Goal: Contribute content: Add original content to the website for others to see

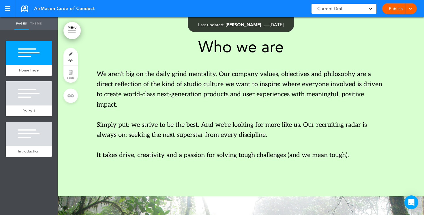
click at [161, 109] on p "We aren't big on the daily grind mentality. Our company values, objectives and …" at bounding box center [241, 89] width 288 height 41
click at [116, 103] on p "We aren't big on the daily grind mentality. Our company values, objectives and …" at bounding box center [241, 89] width 288 height 41
drag, startPoint x: 116, startPoint y: 103, endPoint x: 116, endPoint y: 100, distance: 3.2
click at [116, 103] on p "We aren't big on the daily grind mentality. Our company values, objectives and …" at bounding box center [241, 89] width 288 height 41
click at [11, 70] on div "Home Page" at bounding box center [29, 70] width 46 height 11
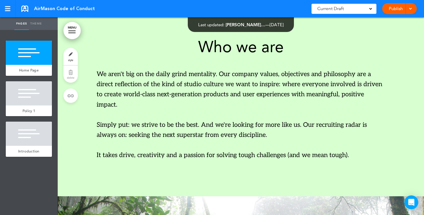
click at [12, 109] on div "Policy 1" at bounding box center [29, 110] width 46 height 11
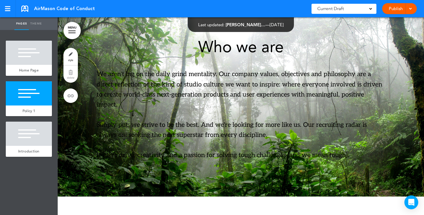
click at [13, 143] on div at bounding box center [29, 134] width 46 height 24
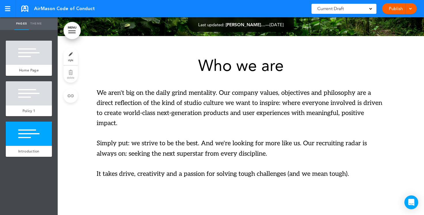
click at [23, 94] on div at bounding box center [29, 93] width 46 height 24
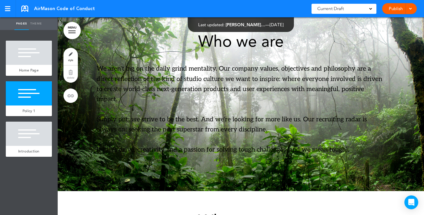
scroll to position [179, 0]
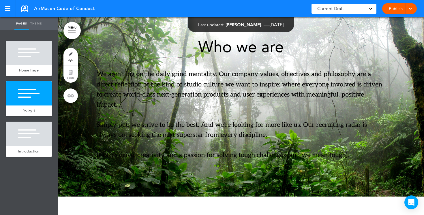
click at [71, 56] on link "style" at bounding box center [70, 56] width 14 height 17
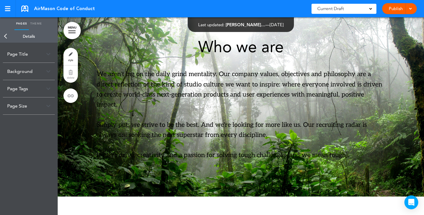
click at [47, 73] on img at bounding box center [48, 71] width 4 height 3
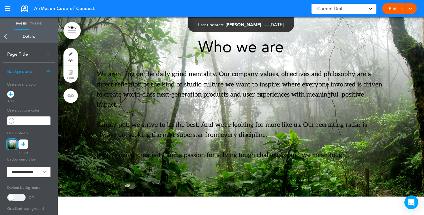
drag, startPoint x: 305, startPoint y: 156, endPoint x: 209, endPoint y: 78, distance: 124.3
click at [209, 78] on div "Who we are We aren't big on the daily grind mentality. Our company values, obje…" at bounding box center [241, 99] width 288 height 121
click at [21, 198] on span at bounding box center [16, 197] width 18 height 7
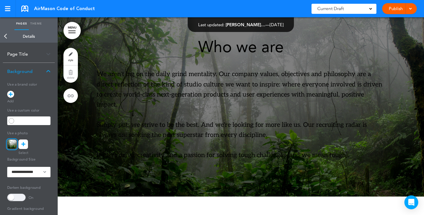
click at [22, 197] on span at bounding box center [16, 197] width 18 height 7
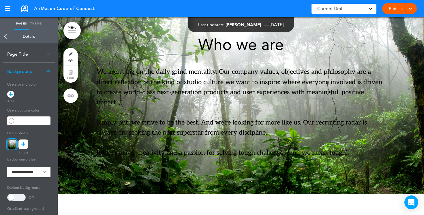
scroll to position [0, 0]
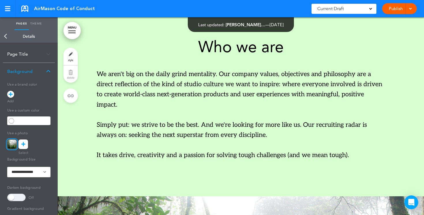
click at [392, 7] on link "Publish" at bounding box center [395, 8] width 18 height 11
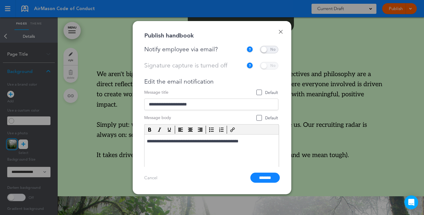
click at [269, 50] on span at bounding box center [269, 49] width 18 height 7
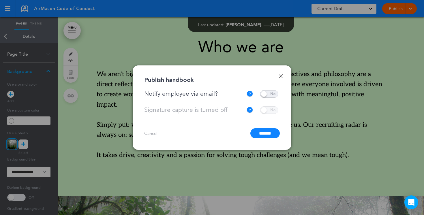
click at [264, 136] on input "*******" at bounding box center [264, 133] width 29 height 10
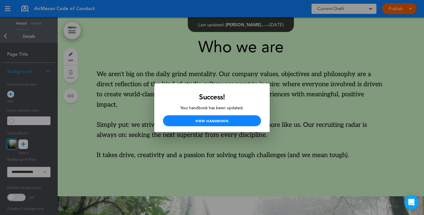
click at [280, 65] on div at bounding box center [212, 107] width 424 height 215
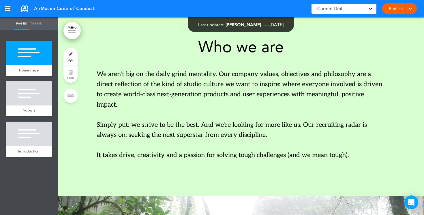
click at [392, 10] on link "Publish" at bounding box center [395, 8] width 18 height 11
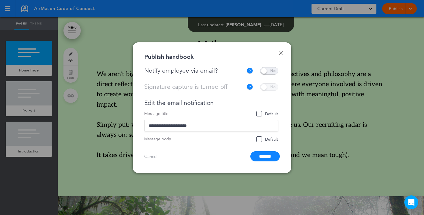
click at [267, 72] on span at bounding box center [269, 70] width 18 height 7
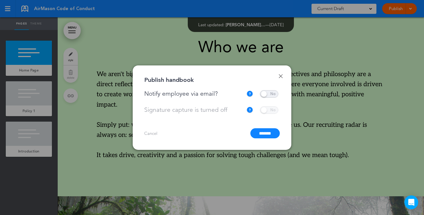
click at [266, 135] on input "*******" at bounding box center [264, 133] width 29 height 10
click at [260, 133] on input "*******" at bounding box center [264, 133] width 29 height 10
click at [319, 114] on div at bounding box center [212, 107] width 424 height 215
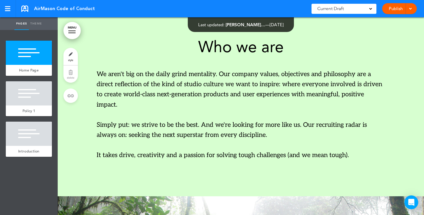
click at [392, 7] on link "Publish" at bounding box center [395, 8] width 18 height 11
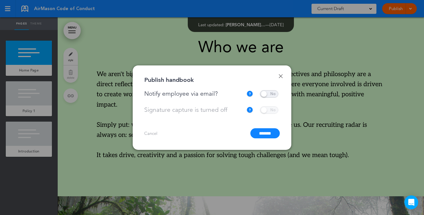
click at [260, 133] on input "*******" at bounding box center [264, 133] width 29 height 10
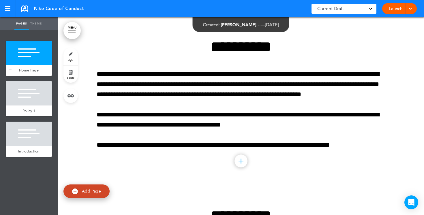
click at [15, 65] on div at bounding box center [29, 53] width 46 height 24
click at [20, 94] on div at bounding box center [29, 93] width 46 height 24
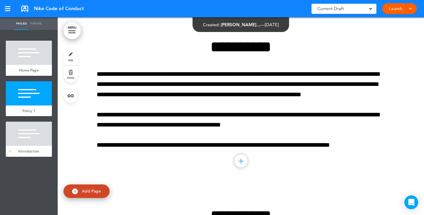
click at [23, 133] on div at bounding box center [29, 134] width 46 height 24
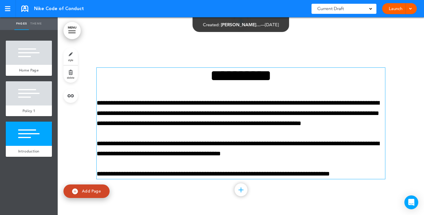
click at [139, 112] on p "**********" at bounding box center [241, 113] width 288 height 31
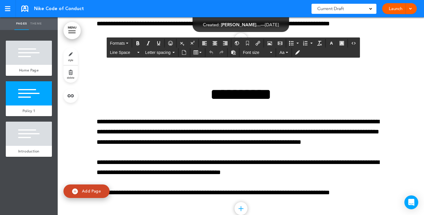
scroll to position [95, 0]
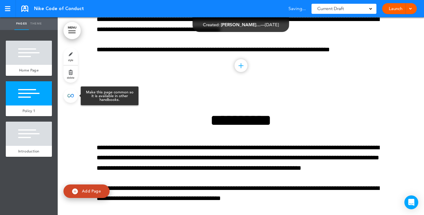
click at [69, 96] on link at bounding box center [70, 95] width 14 height 14
type input "********"
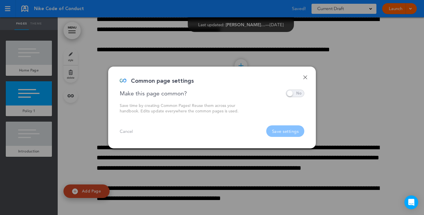
click at [292, 93] on span at bounding box center [295, 93] width 18 height 7
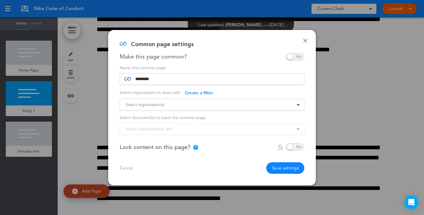
click at [295, 103] on div "Select organization(s)" at bounding box center [212, 104] width 184 height 6
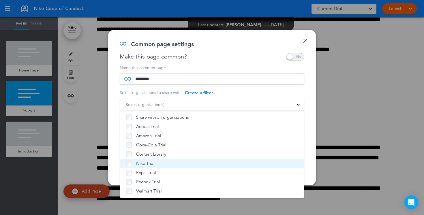
scroll to position [0, 0]
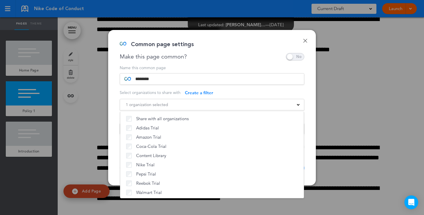
click at [205, 58] on div "Make this page common?" at bounding box center [212, 56] width 184 height 7
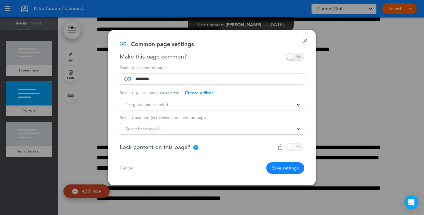
click at [193, 126] on div "Select handbook(s)" at bounding box center [212, 129] width 184 height 6
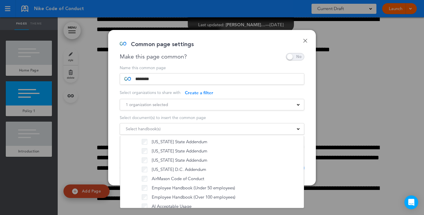
scroll to position [500, 0]
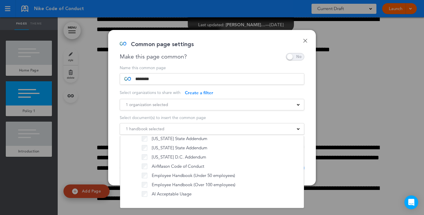
click at [256, 56] on div "Make this page common?" at bounding box center [212, 56] width 184 height 7
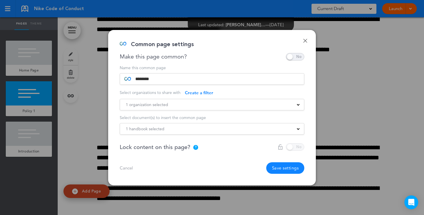
click at [295, 148] on div at bounding box center [290, 146] width 27 height 7
click at [285, 168] on button "Save settings" at bounding box center [285, 168] width 38 height 12
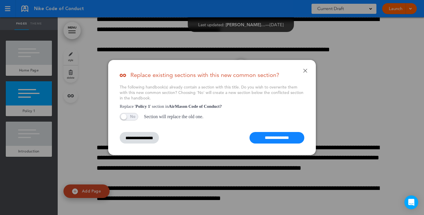
click at [304, 72] on link "Done" at bounding box center [305, 71] width 4 height 4
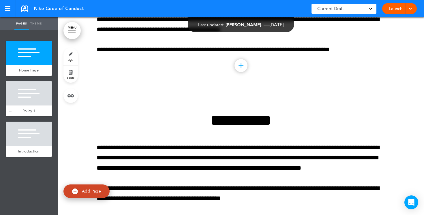
click at [35, 94] on div at bounding box center [29, 93] width 46 height 24
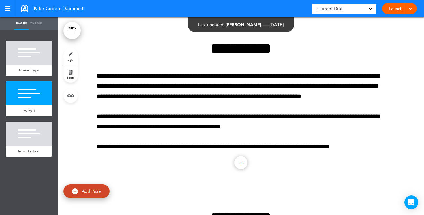
scroll to position [169, 0]
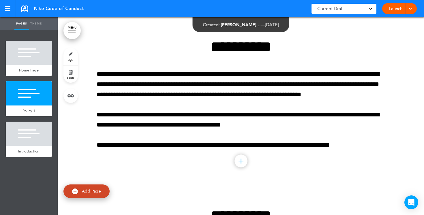
click at [69, 57] on link "style" at bounding box center [70, 56] width 14 height 17
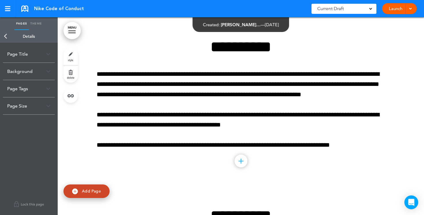
click at [44, 76] on div "Background" at bounding box center [29, 71] width 52 height 17
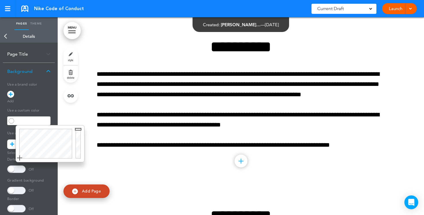
click at [19, 121] on input "text" at bounding box center [33, 121] width 35 height 8
click at [43, 144] on div at bounding box center [45, 143] width 58 height 37
type input "******"
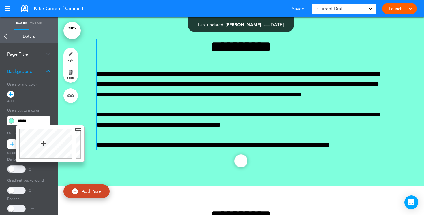
click at [128, 110] on div "**********" at bounding box center [241, 94] width 288 height 111
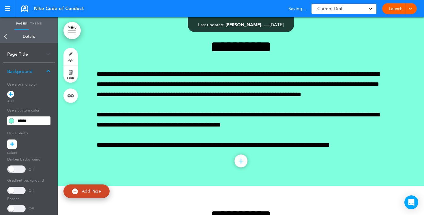
click at [396, 10] on link "Launch" at bounding box center [395, 8] width 18 height 11
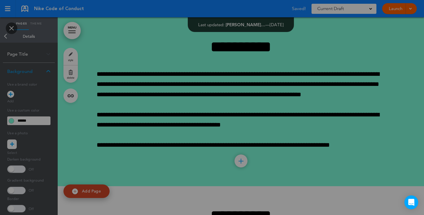
scroll to position [0, 0]
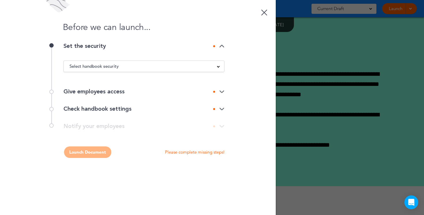
click at [266, 14] on div at bounding box center [264, 13] width 6 height 6
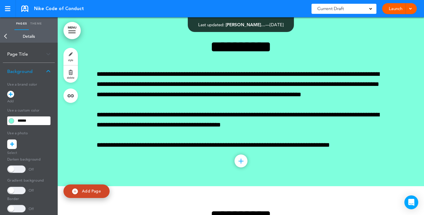
click at [6, 37] on link "Back" at bounding box center [6, 36] width 12 height 13
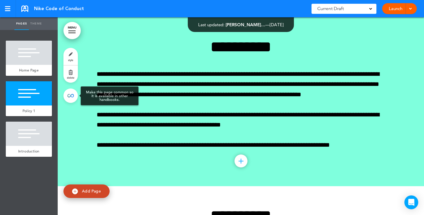
click at [67, 92] on link at bounding box center [70, 95] width 14 height 14
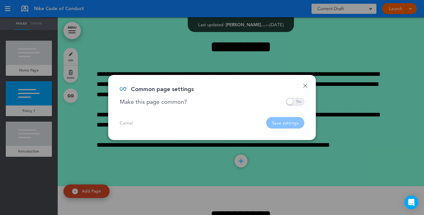
click at [298, 101] on span at bounding box center [295, 101] width 18 height 7
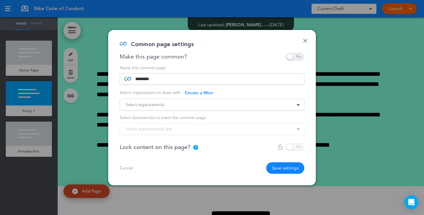
click at [289, 107] on div "Select organization(s)" at bounding box center [212, 104] width 184 height 6
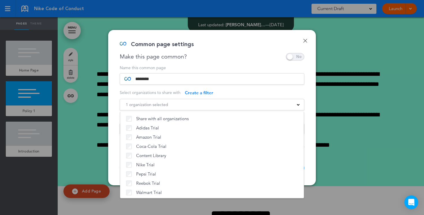
click at [215, 59] on div "Make this page common?" at bounding box center [212, 56] width 184 height 7
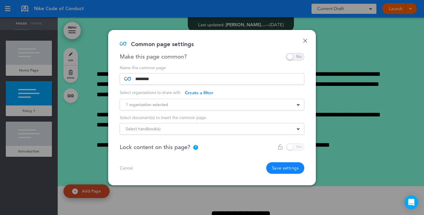
click at [208, 126] on div "Select handbook(s)" at bounding box center [212, 129] width 184 height 6
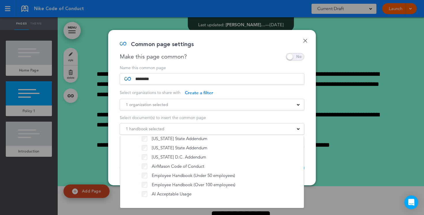
click at [216, 59] on div "Make this page common?" at bounding box center [212, 56] width 184 height 7
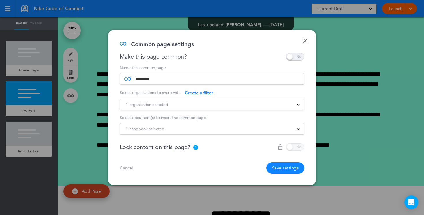
click at [284, 168] on button "Save settings" at bounding box center [285, 168] width 38 height 12
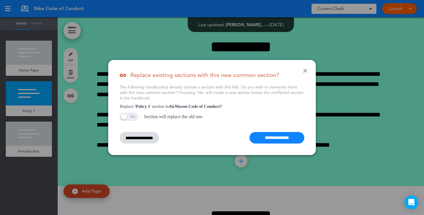
click at [278, 139] on input "**********" at bounding box center [276, 138] width 55 height 12
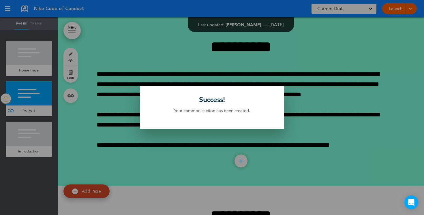
click at [143, 42] on div at bounding box center [212, 107] width 424 height 215
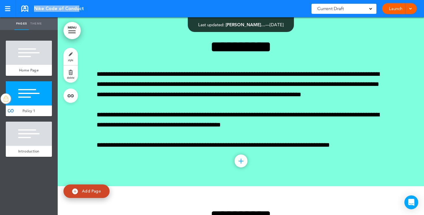
drag, startPoint x: 88, startPoint y: 10, endPoint x: 79, endPoint y: 10, distance: 9.0
click at [79, 10] on div "Nike Code of Conduct Saved! Current Draft CURRENT DRAFT Launch Launch Preview D…" at bounding box center [212, 8] width 424 height 17
click at [88, 11] on div "Nike Code of Conduct Saved! Current Draft CURRENT DRAFT Launch Launch Preview D…" at bounding box center [212, 8] width 424 height 17
click at [92, 9] on div "Nike Code of Conduct Saved! Current Draft CURRENT DRAFT Launch Launch Preview D…" at bounding box center [212, 8] width 424 height 17
click at [26, 100] on div at bounding box center [29, 93] width 46 height 24
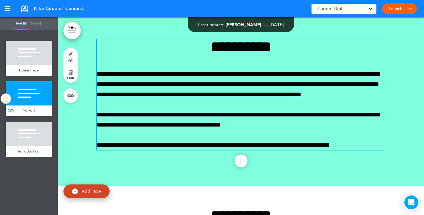
click at [363, 143] on p "**********" at bounding box center [241, 145] width 288 height 10
click at [392, 9] on link "Launch" at bounding box center [395, 8] width 18 height 11
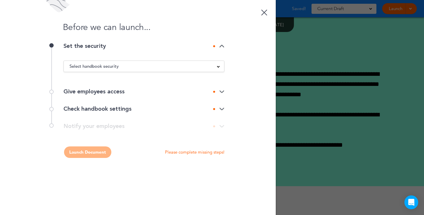
click at [264, 12] on div at bounding box center [264, 13] width 6 height 6
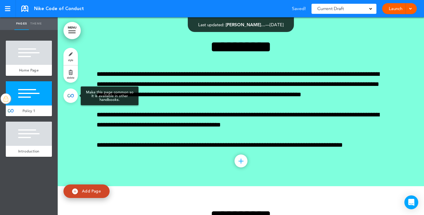
click at [69, 96] on link at bounding box center [70, 95] width 14 height 14
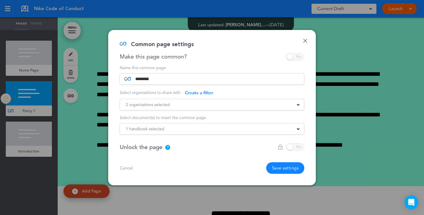
click at [286, 106] on div "2 organizations selected" at bounding box center [212, 104] width 184 height 6
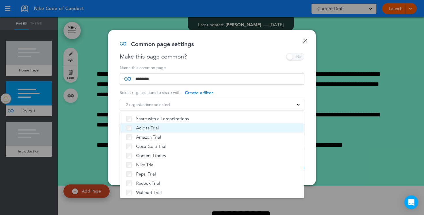
scroll to position [1, 0]
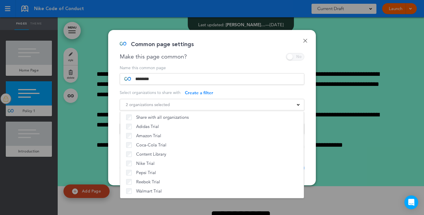
click at [113, 115] on div "**********" at bounding box center [211, 107] width 207 height 155
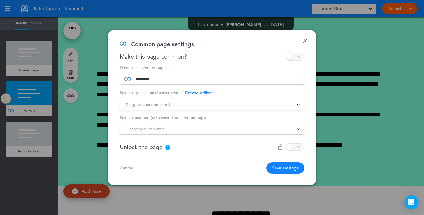
click at [288, 126] on div "1 handbook selected" at bounding box center [212, 129] width 184 height 6
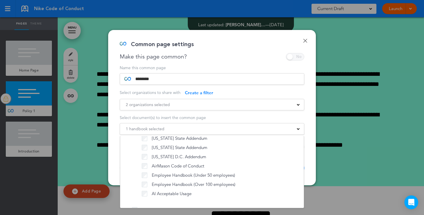
click at [306, 41] on link "Done" at bounding box center [305, 41] width 4 height 4
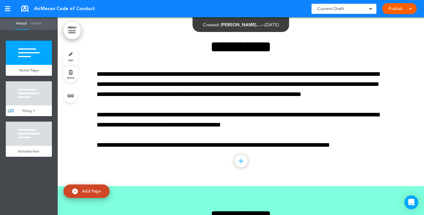
click at [70, 30] on link "MENU" at bounding box center [71, 30] width 17 height 17
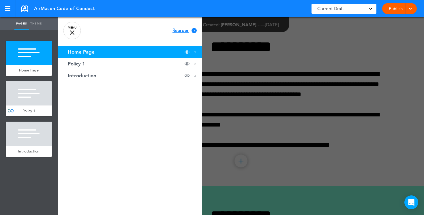
click at [37, 24] on link "Theme" at bounding box center [36, 23] width 14 height 13
type input "******"
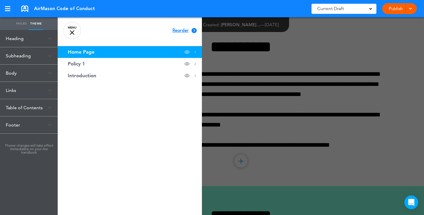
click at [72, 31] on div at bounding box center [72, 32] width 5 height 5
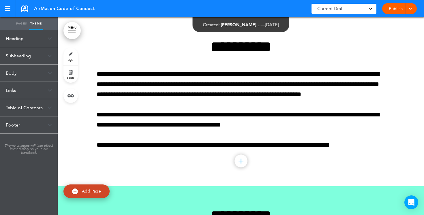
click at [45, 34] on div "Heading" at bounding box center [29, 38] width 58 height 17
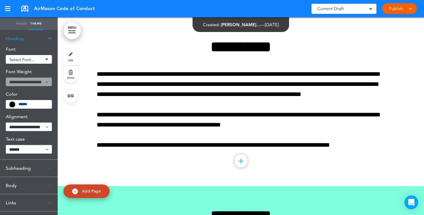
click at [41, 61] on span "Select font..." at bounding box center [27, 59] width 34 height 4
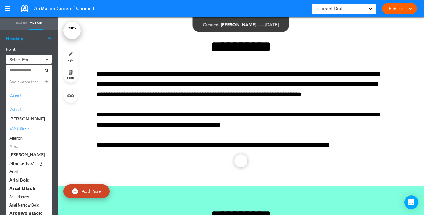
click at [17, 146] on span "Aleo" at bounding box center [29, 146] width 46 height 8
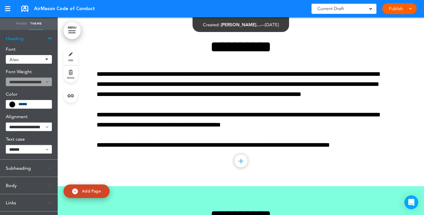
click at [45, 37] on div "Heading" at bounding box center [29, 38] width 58 height 17
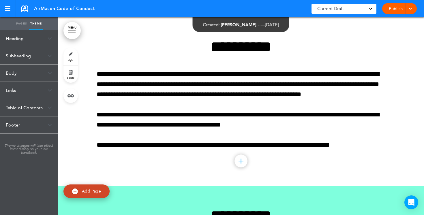
click at [26, 75] on div "Body" at bounding box center [29, 73] width 58 height 17
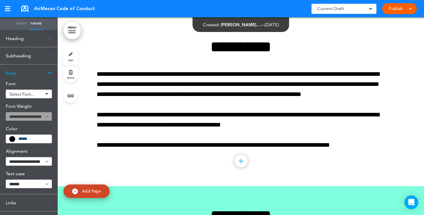
click at [38, 94] on span "Select font..." at bounding box center [27, 94] width 34 height 4
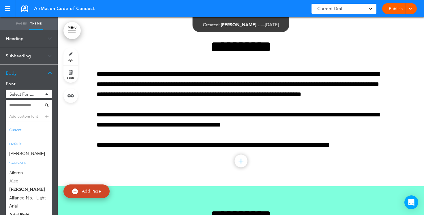
click at [18, 182] on span "Aleo" at bounding box center [29, 181] width 46 height 8
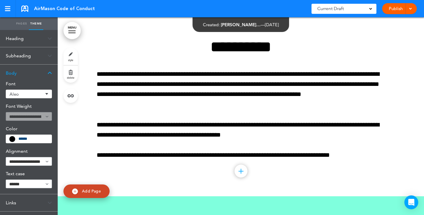
click at [13, 139] on span at bounding box center [12, 138] width 5 height 5
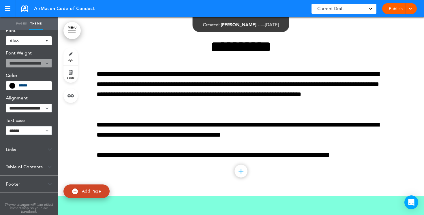
scroll to position [54, 0]
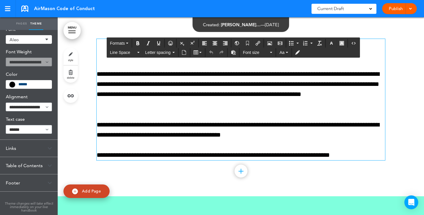
click at [236, 62] on div "**********" at bounding box center [241, 99] width 288 height 121
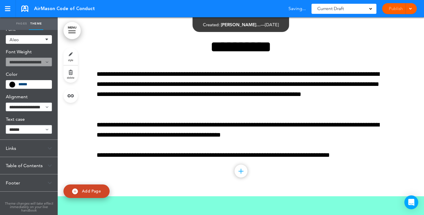
click at [110, 28] on div "**********" at bounding box center [241, 106] width 288 height 179
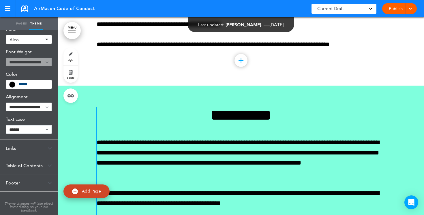
scroll to position [113, 0]
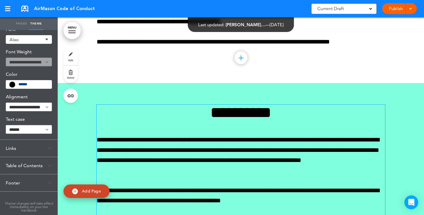
click at [222, 127] on div "**********" at bounding box center [241, 165] width 288 height 121
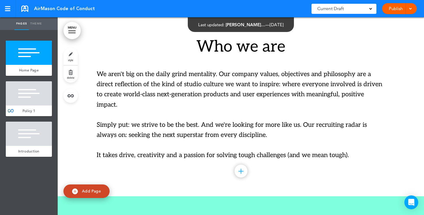
click at [29, 98] on div at bounding box center [29, 93] width 46 height 24
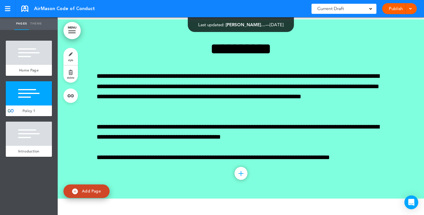
scroll to position [179, 0]
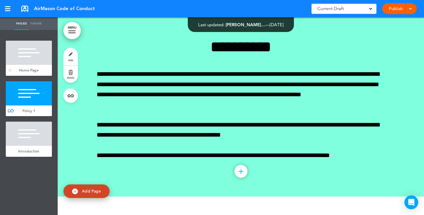
click at [42, 56] on div at bounding box center [29, 53] width 46 height 24
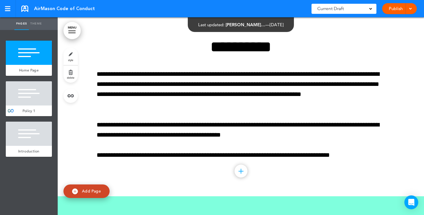
click at [35, 89] on div at bounding box center [29, 93] width 46 height 24
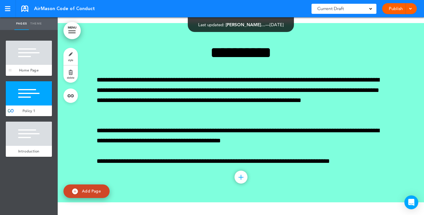
scroll to position [179, 0]
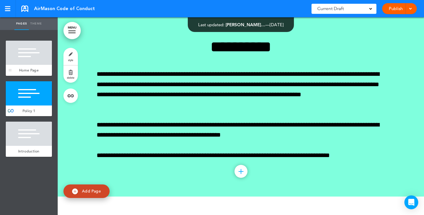
click at [39, 61] on div at bounding box center [29, 53] width 46 height 24
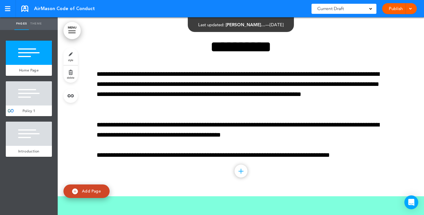
click at [35, 90] on div at bounding box center [29, 93] width 46 height 24
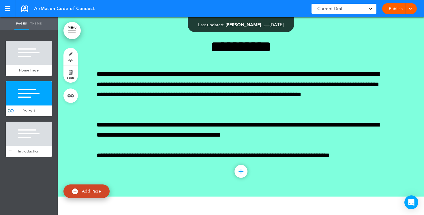
click at [33, 129] on div at bounding box center [29, 134] width 46 height 24
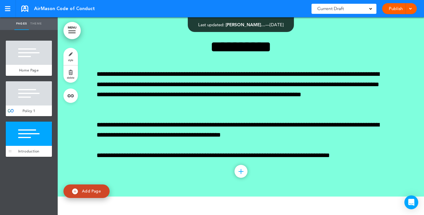
scroll to position [339, 0]
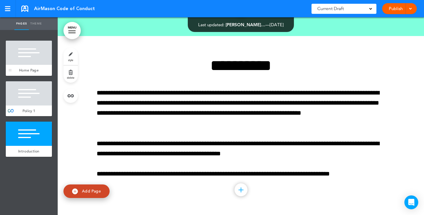
click at [39, 61] on div at bounding box center [29, 53] width 46 height 24
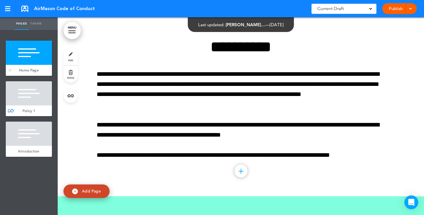
click at [33, 60] on div at bounding box center [29, 53] width 46 height 24
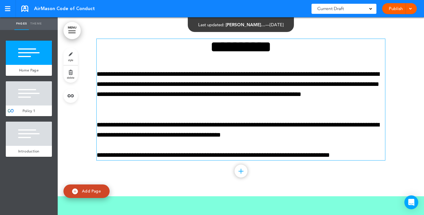
click at [123, 101] on p "**********" at bounding box center [241, 89] width 288 height 41
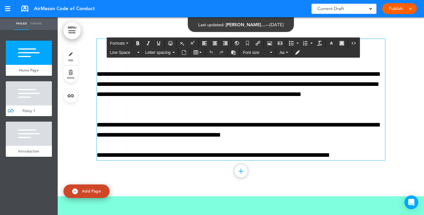
click at [188, 93] on p "**********" at bounding box center [241, 89] width 288 height 41
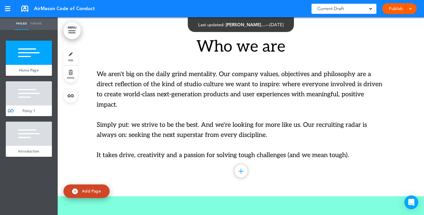
click at [31, 96] on div at bounding box center [29, 93] width 46 height 24
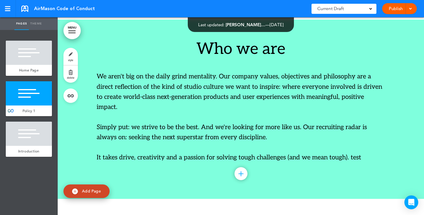
scroll to position [179, 0]
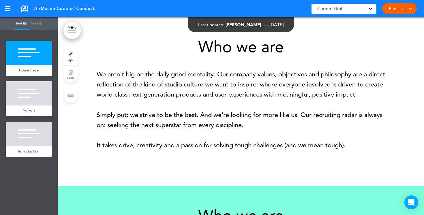
click at [30, 98] on div at bounding box center [29, 93] width 46 height 24
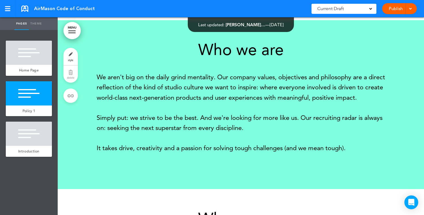
scroll to position [169, 0]
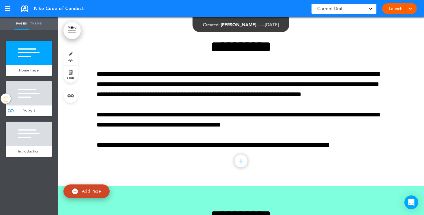
click at [27, 101] on div at bounding box center [29, 93] width 46 height 24
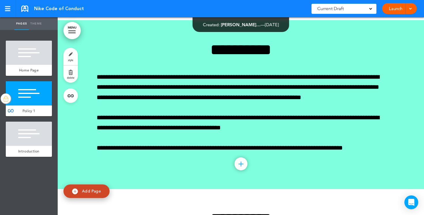
scroll to position [169, 0]
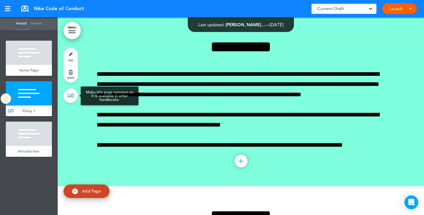
click at [73, 93] on link at bounding box center [70, 95] width 14 height 14
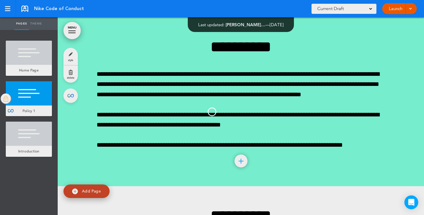
type input "********"
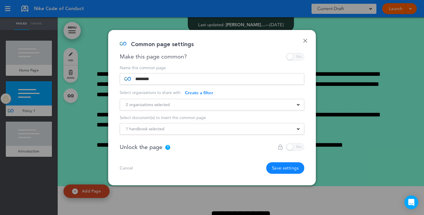
click at [297, 58] on div "Make this page common?" at bounding box center [212, 56] width 184 height 7
click at [295, 106] on div "2 organizations selected" at bounding box center [212, 104] width 184 height 6
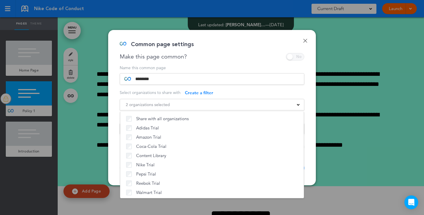
click at [306, 41] on link "Done" at bounding box center [305, 41] width 4 height 4
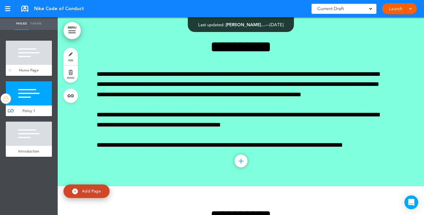
click at [30, 53] on div at bounding box center [29, 53] width 46 height 24
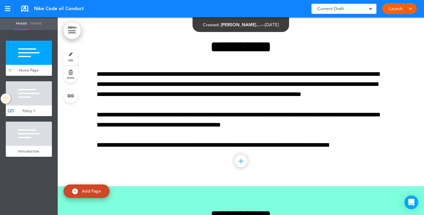
click at [10, 70] on div at bounding box center [10, 70] width 3 height 0
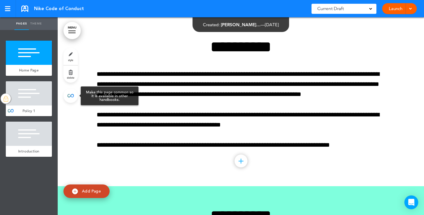
click at [66, 94] on link at bounding box center [70, 95] width 14 height 14
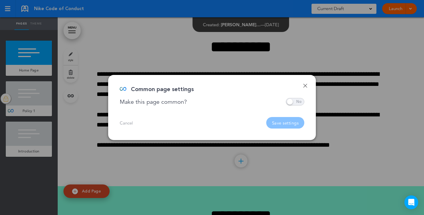
click at [299, 101] on span at bounding box center [295, 101] width 18 height 7
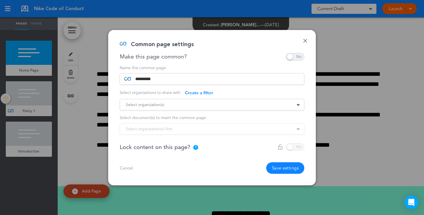
click at [297, 106] on div "Select organization(s)" at bounding box center [212, 104] width 184 height 6
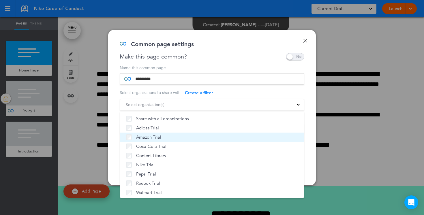
scroll to position [1, 0]
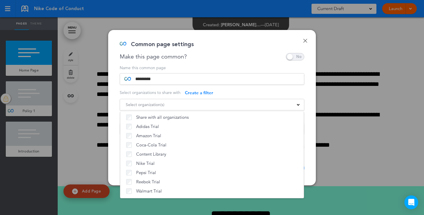
click at [256, 42] on div "Common page settings" at bounding box center [210, 47] width 180 height 12
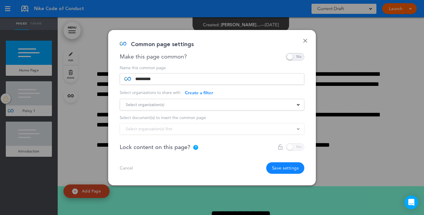
click at [306, 41] on link "Done" at bounding box center [305, 41] width 4 height 4
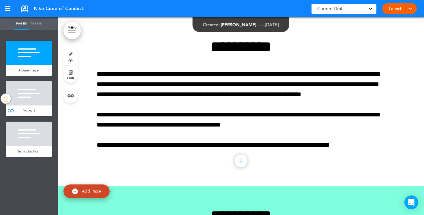
click at [34, 56] on div at bounding box center [29, 53] width 46 height 24
drag, startPoint x: 87, startPoint y: 10, endPoint x: 84, endPoint y: 9, distance: 3.8
click at [84, 9] on div "Nike Code of Conduct Saved! Current Draft CURRENT DRAFT Launch Launch Preview D…" at bounding box center [212, 8] width 424 height 17
drag, startPoint x: 85, startPoint y: 9, endPoint x: 44, endPoint y: 9, distance: 41.2
click at [45, 9] on div "Nike Code of Conduct Saved! Current Draft CURRENT DRAFT Launch Launch Preview D…" at bounding box center [212, 8] width 424 height 17
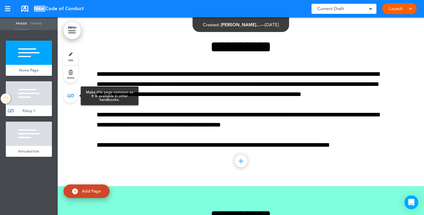
click at [68, 95] on link at bounding box center [70, 95] width 14 height 14
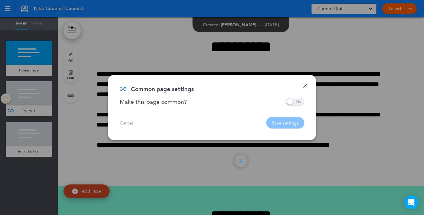
click at [296, 103] on span at bounding box center [295, 101] width 18 height 7
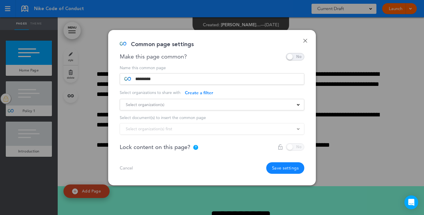
click at [298, 147] on div at bounding box center [290, 146] width 27 height 7
click at [299, 107] on div "Select organization(s)" at bounding box center [212, 104] width 184 height 6
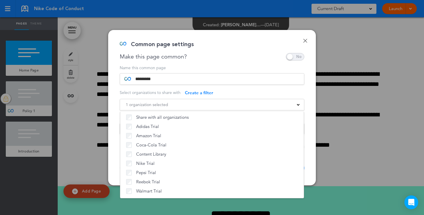
click at [222, 57] on div "Make this page common?" at bounding box center [212, 56] width 184 height 7
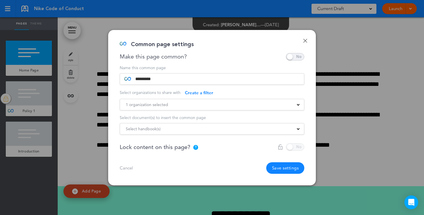
click at [298, 130] on div "Select handbook(s)" at bounding box center [212, 129] width 184 height 6
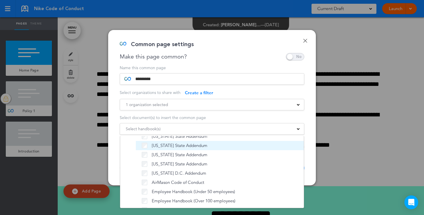
scroll to position [500, 0]
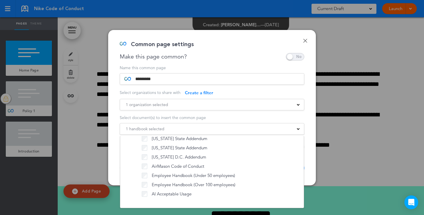
click at [118, 163] on div "**********" at bounding box center [211, 107] width 207 height 155
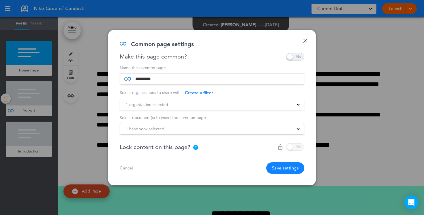
click at [281, 168] on button "Save settings" at bounding box center [285, 168] width 38 height 12
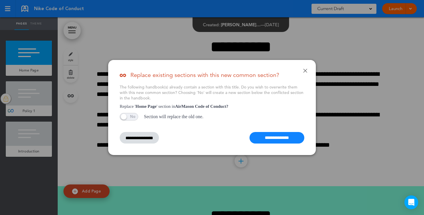
click at [130, 117] on span at bounding box center [129, 116] width 18 height 7
click at [144, 136] on input "**********" at bounding box center [139, 138] width 39 height 12
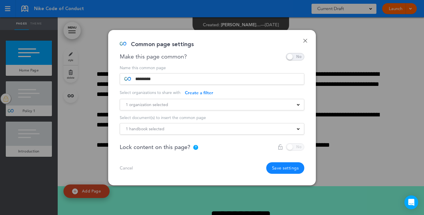
click at [297, 130] on div "1 handbook selected" at bounding box center [212, 129] width 184 height 6
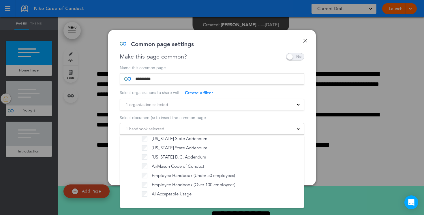
click at [307, 127] on div "**********" at bounding box center [211, 107] width 207 height 155
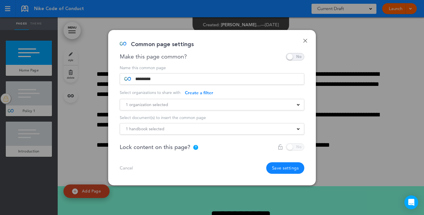
click at [295, 102] on div "1 organization selected" at bounding box center [212, 104] width 184 height 6
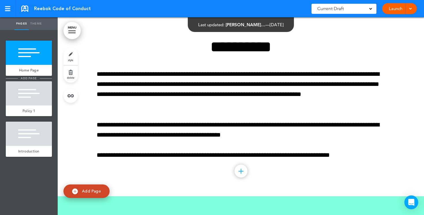
click at [34, 78] on span "add page" at bounding box center [29, 78] width 22 height 4
type input "********"
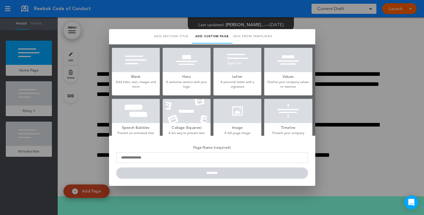
click at [147, 86] on p "Add titles, text, images and more" at bounding box center [136, 84] width 48 height 9
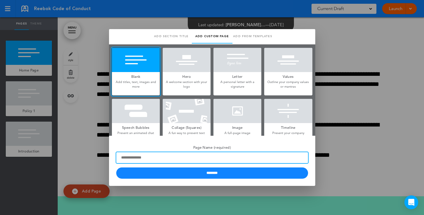
click at [136, 162] on input "Page Name (required)" at bounding box center [212, 157] width 192 height 11
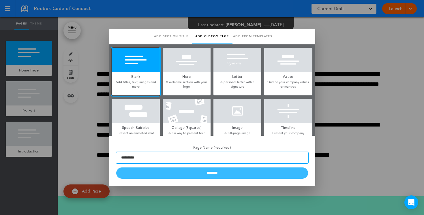
type input "*********"
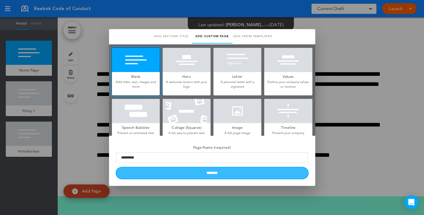
click at [201, 173] on input "********" at bounding box center [212, 172] width 192 height 11
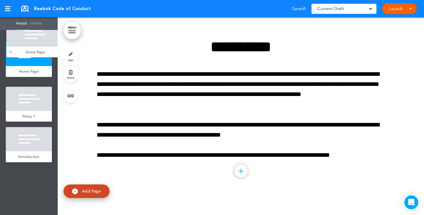
drag, startPoint x: 10, startPoint y: 110, endPoint x: 11, endPoint y: 51, distance: 59.4
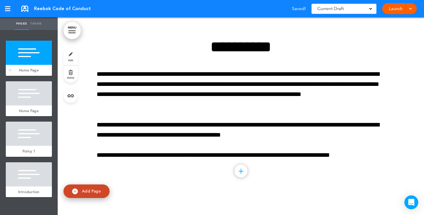
click at [29, 55] on div at bounding box center [29, 53] width 46 height 24
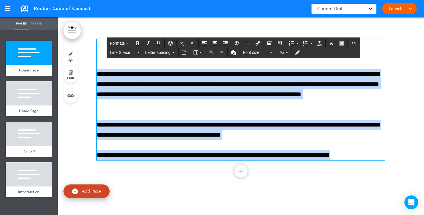
drag, startPoint x: 364, startPoint y: 156, endPoint x: 124, endPoint y: 29, distance: 271.9
click at [124, 29] on div "**********" at bounding box center [241, 106] width 288 height 179
click at [256, 105] on p "**********" at bounding box center [241, 89] width 288 height 41
drag, startPoint x: 358, startPoint y: 130, endPoint x: 178, endPoint y: 29, distance: 206.2
click at [178, 29] on div "**********" at bounding box center [241, 106] width 288 height 179
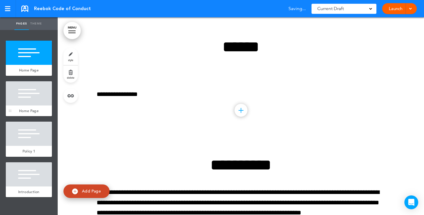
click at [27, 92] on div at bounding box center [29, 93] width 46 height 24
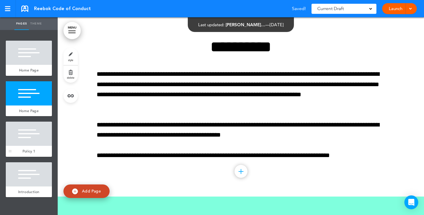
click at [30, 139] on div at bounding box center [29, 134] width 46 height 24
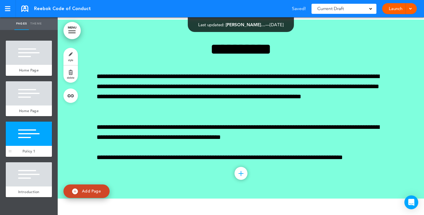
scroll to position [297, 0]
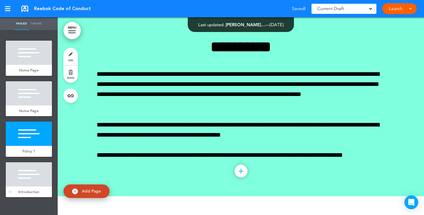
click at [26, 174] on div at bounding box center [29, 174] width 46 height 24
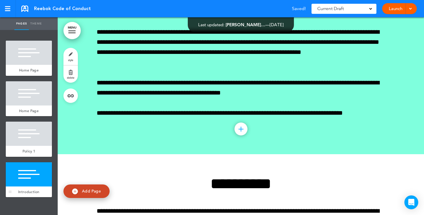
scroll to position [458, 0]
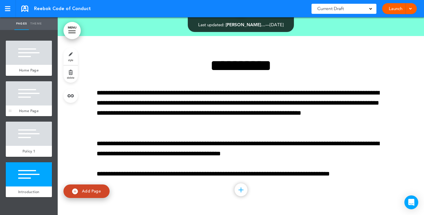
click at [32, 100] on div at bounding box center [29, 93] width 46 height 24
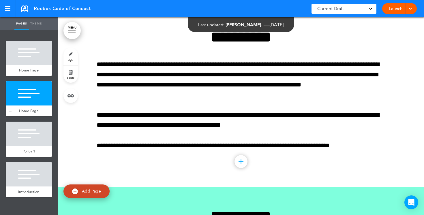
scroll to position [118, 0]
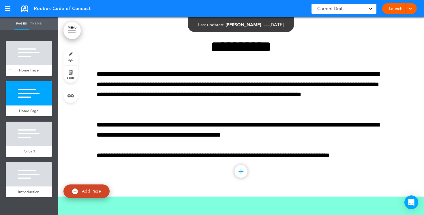
click at [35, 61] on div at bounding box center [29, 53] width 46 height 24
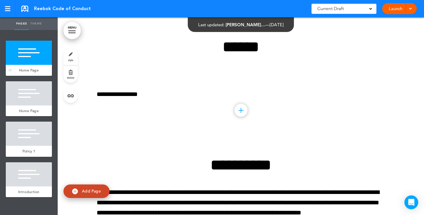
click at [30, 57] on div at bounding box center [29, 53] width 46 height 24
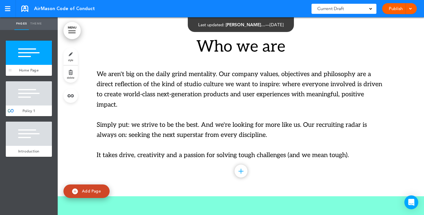
click at [34, 69] on span "Home Page" at bounding box center [29, 70] width 20 height 5
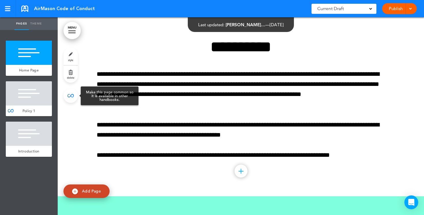
click at [71, 95] on link at bounding box center [70, 95] width 14 height 14
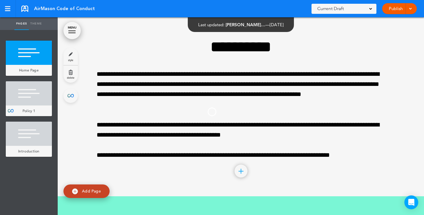
type input "*********"
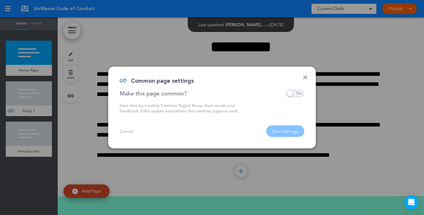
click at [295, 94] on span at bounding box center [295, 93] width 18 height 7
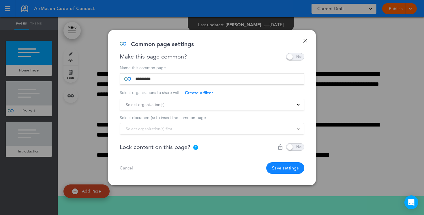
click at [299, 102] on div "Select organization(s)" at bounding box center [212, 104] width 184 height 6
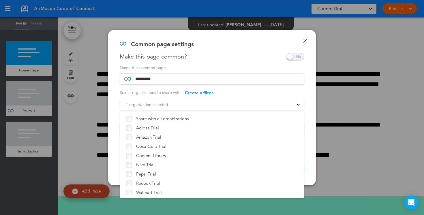
click at [225, 43] on div "Common page settings" at bounding box center [210, 47] width 180 height 12
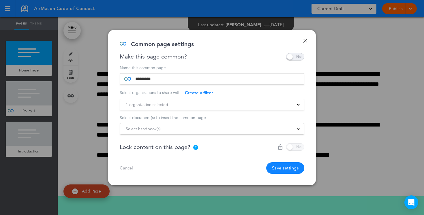
click at [224, 130] on div "Select handbook(s)" at bounding box center [212, 129] width 184 height 6
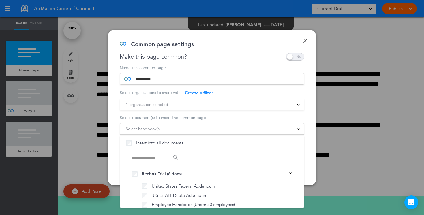
scroll to position [39, 0]
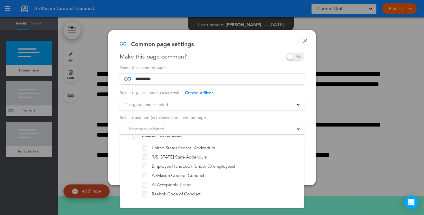
click at [258, 59] on div "Make this page common?" at bounding box center [212, 56] width 184 height 7
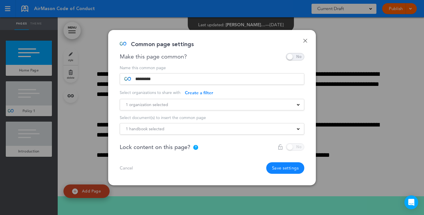
click at [281, 169] on button "Save settings" at bounding box center [285, 168] width 38 height 12
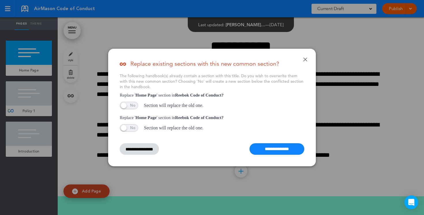
click at [304, 60] on link "Done" at bounding box center [305, 59] width 4 height 4
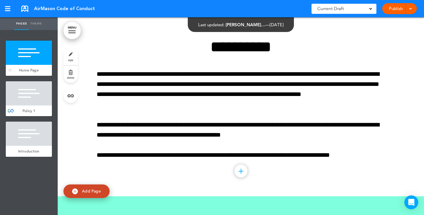
click at [42, 58] on div at bounding box center [29, 53] width 46 height 24
click at [69, 55] on link "style" at bounding box center [70, 56] width 14 height 17
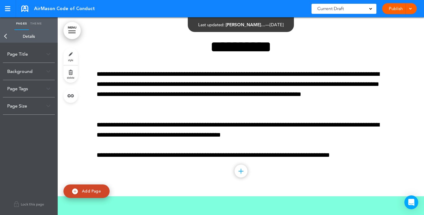
click at [47, 78] on div "Background" at bounding box center [29, 71] width 52 height 17
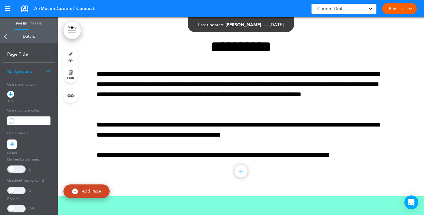
click at [20, 121] on input "text" at bounding box center [33, 121] width 35 height 8
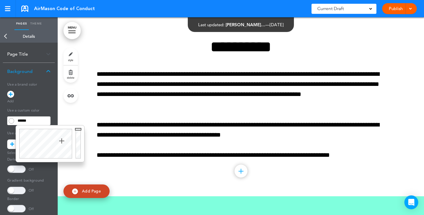
drag, startPoint x: 18, startPoint y: 156, endPoint x: 62, endPoint y: 141, distance: 45.7
click at [62, 141] on div at bounding box center [45, 143] width 58 height 37
type input "******"
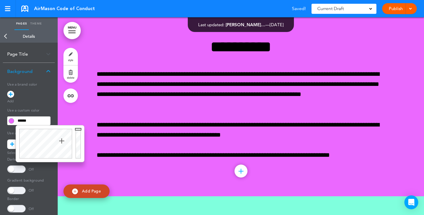
click at [88, 85] on div at bounding box center [241, 106] width 366 height 179
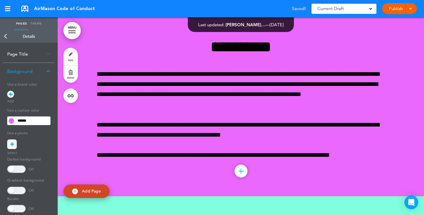
click at [5, 38] on link "Back" at bounding box center [6, 36] width 12 height 13
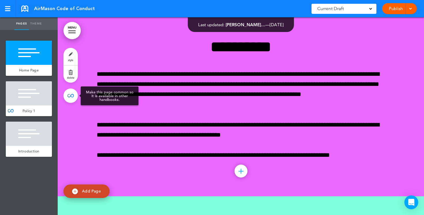
click at [72, 97] on link at bounding box center [70, 95] width 14 height 14
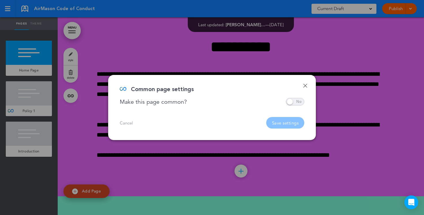
click at [297, 103] on span at bounding box center [295, 101] width 18 height 7
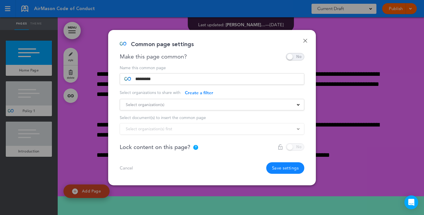
click at [294, 106] on div "Select organization(s)" at bounding box center [212, 104] width 184 height 6
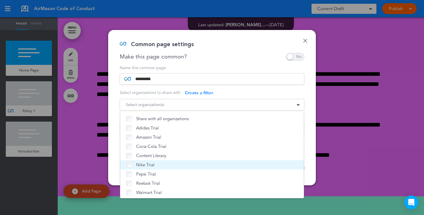
scroll to position [1, 0]
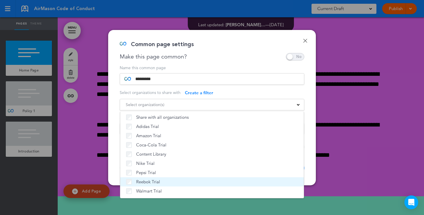
click at [142, 181] on span "Reebok Trial" at bounding box center [148, 182] width 24 height 6
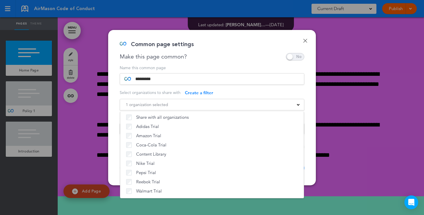
click at [193, 67] on div "Name this common page" at bounding box center [212, 68] width 184 height 4
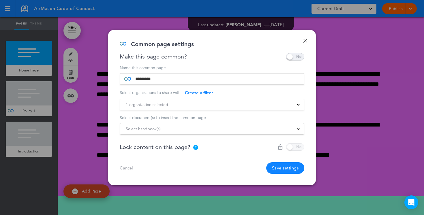
click at [286, 133] on div "Select handbook(s) Insert into all documents Reebok Trial (6 docs) United State…" at bounding box center [212, 129] width 184 height 12
click at [288, 132] on div "Select handbook(s) Insert into all documents Reebok Trial (6 docs) United State…" at bounding box center [212, 129] width 184 height 12
click at [292, 132] on div "Select handbook(s) Insert into all documents Reebok Trial (6 docs) United State…" at bounding box center [212, 129] width 184 height 12
click at [297, 130] on div "Select handbook(s)" at bounding box center [212, 129] width 184 height 6
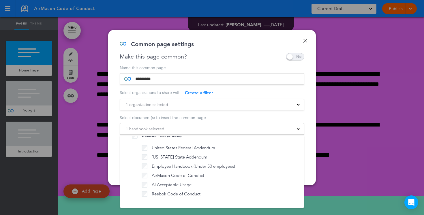
click at [246, 53] on div "Make this page common?" at bounding box center [212, 56] width 184 height 7
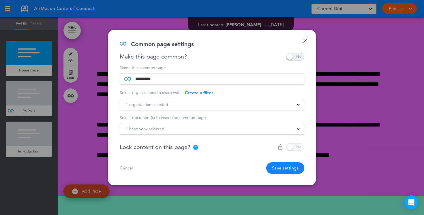
click at [275, 165] on button "Save settings" at bounding box center [285, 168] width 38 height 12
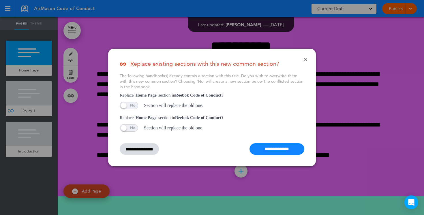
click at [276, 155] on div "**********" at bounding box center [211, 108] width 207 height 118
click at [279, 150] on input "**********" at bounding box center [276, 149] width 55 height 12
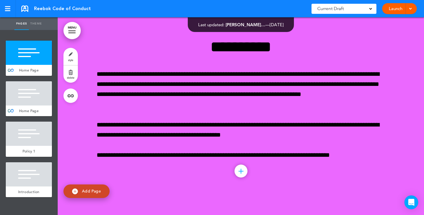
click at [19, 67] on div "Home Page" at bounding box center [29, 70] width 46 height 11
click at [16, 69] on div "Home Page" at bounding box center [29, 70] width 46 height 11
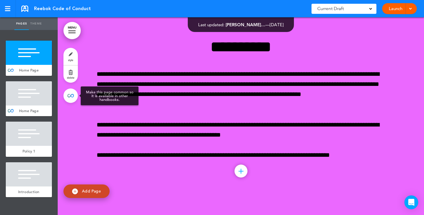
click at [69, 95] on link at bounding box center [70, 95] width 14 height 14
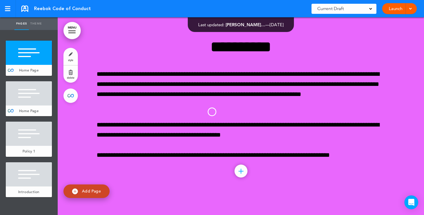
type input "*********"
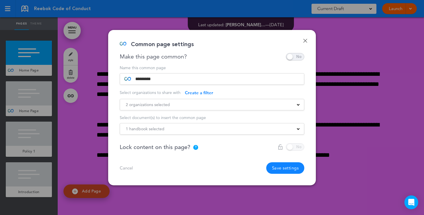
click at [305, 42] on link "Done" at bounding box center [305, 41] width 4 height 4
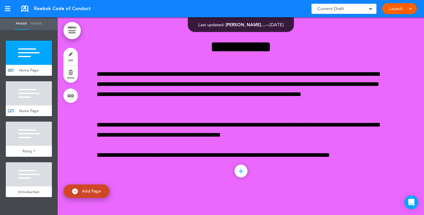
click at [13, 70] on div at bounding box center [10, 58] width 9 height 35
drag, startPoint x: 54, startPoint y: 8, endPoint x: 30, endPoint y: 9, distance: 23.6
click at [30, 8] on div "Reebok Code of Conduct" at bounding box center [55, 8] width 69 height 6
click at [66, 10] on span "Reebok Code of Conduct" at bounding box center [62, 8] width 57 height 6
drag, startPoint x: 54, startPoint y: 10, endPoint x: 33, endPoint y: 9, distance: 21.1
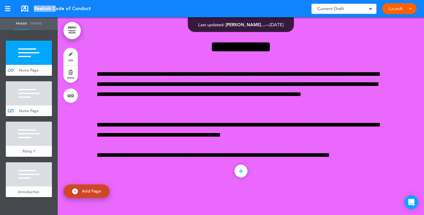
click at [33, 9] on div "Reebok Code of Conduct" at bounding box center [55, 8] width 69 height 6
click at [27, 62] on div at bounding box center [29, 53] width 46 height 24
click at [30, 65] on div "Home Page" at bounding box center [29, 70] width 46 height 11
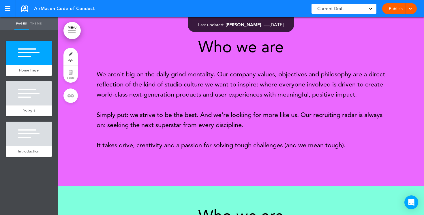
click at [126, 72] on p "We aren't big on the daily grind mentality. Our company values, objectives and …" at bounding box center [241, 84] width 288 height 31
click at [28, 63] on div at bounding box center [29, 53] width 46 height 24
click at [32, 101] on div at bounding box center [29, 93] width 46 height 24
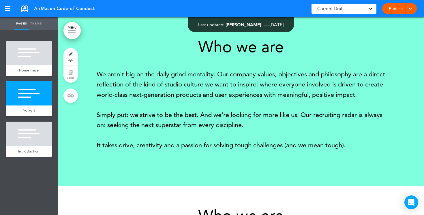
click at [34, 64] on div at bounding box center [29, 53] width 46 height 24
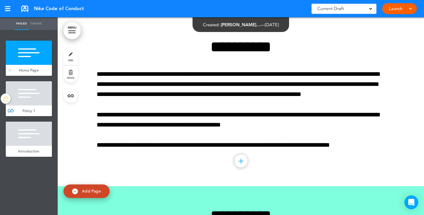
click at [29, 56] on div at bounding box center [29, 53] width 46 height 24
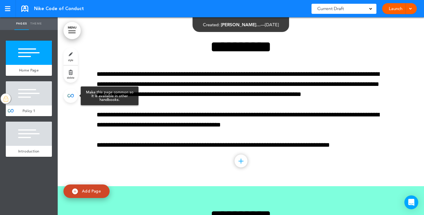
click at [71, 96] on link at bounding box center [70, 95] width 14 height 14
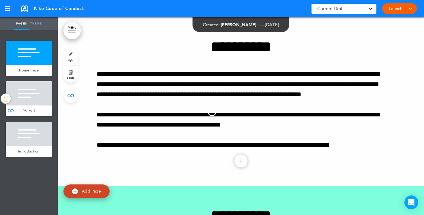
type input "*********"
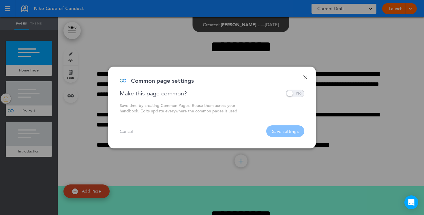
click at [293, 93] on span at bounding box center [295, 93] width 18 height 7
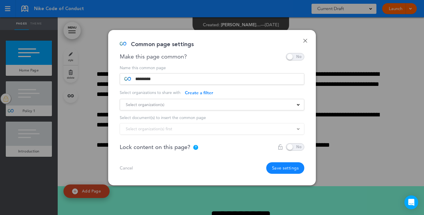
click at [296, 104] on div "Select organization(s)" at bounding box center [212, 104] width 184 height 6
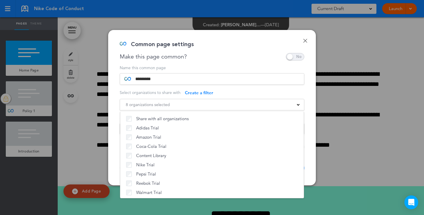
click at [217, 61] on div "**********" at bounding box center [211, 107] width 207 height 155
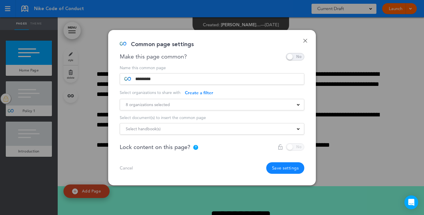
click at [293, 130] on div "Select handbook(s)" at bounding box center [212, 129] width 184 height 6
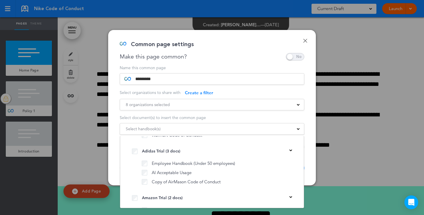
scroll to position [956, 0]
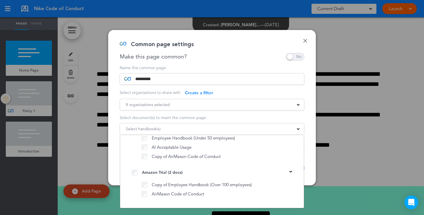
click at [226, 51] on div "Common page settings" at bounding box center [210, 47] width 180 height 12
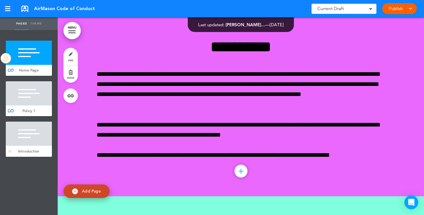
click at [22, 136] on div at bounding box center [29, 134] width 46 height 24
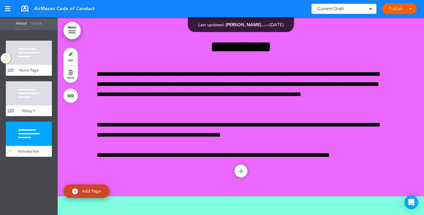
scroll to position [339, 0]
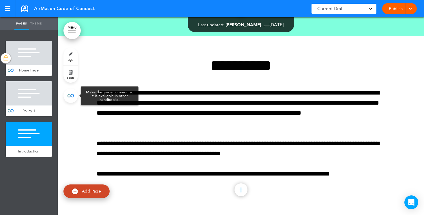
click at [67, 97] on link at bounding box center [70, 95] width 14 height 14
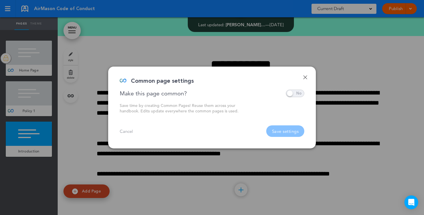
click at [297, 92] on span at bounding box center [295, 93] width 18 height 7
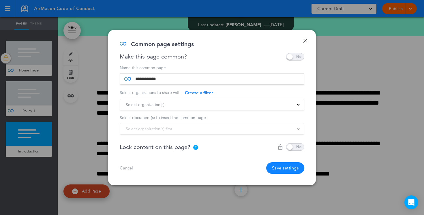
click at [295, 105] on div "Select organization(s)" at bounding box center [212, 104] width 184 height 6
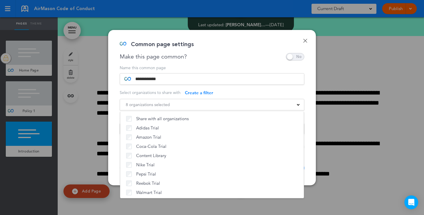
click at [231, 52] on div "Common page settings" at bounding box center [210, 47] width 180 height 12
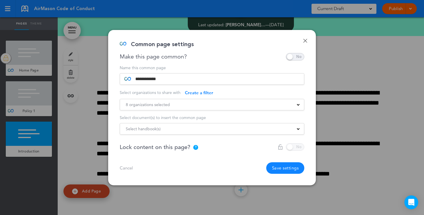
click at [298, 129] on span at bounding box center [298, 128] width 3 height 3
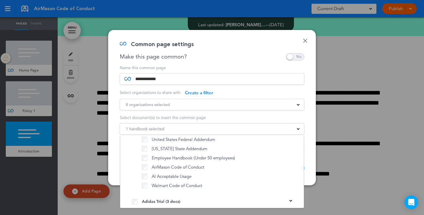
scroll to position [883, 0]
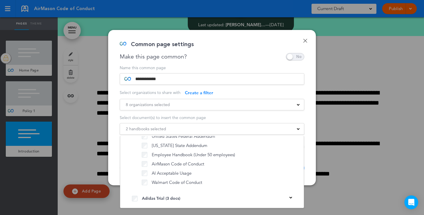
click at [305, 41] on link "Done" at bounding box center [305, 41] width 4 height 4
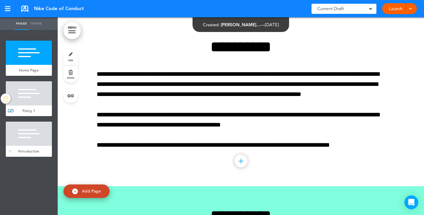
click at [35, 134] on div at bounding box center [29, 134] width 46 height 24
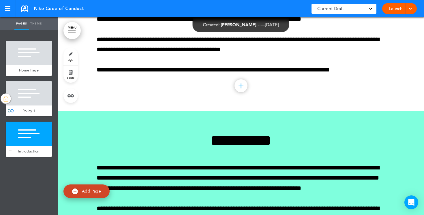
scroll to position [309, 0]
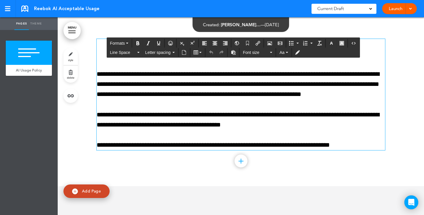
click at [149, 101] on div "**********" at bounding box center [241, 94] width 288 height 111
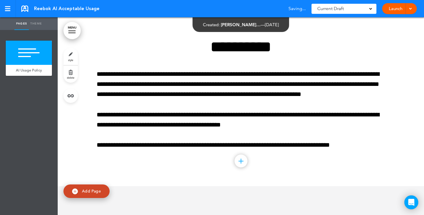
click at [80, 191] on link "Add Page" at bounding box center [86, 191] width 46 height 14
type input "********"
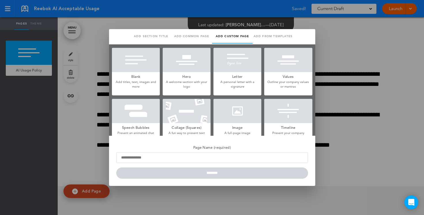
click at [139, 79] on div "Blank Add titles, text, images and more" at bounding box center [136, 72] width 48 height 48
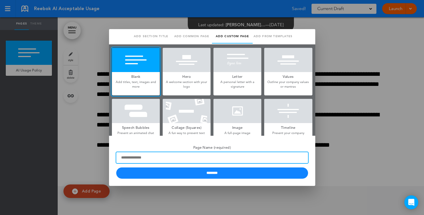
click at [138, 160] on input "Page Name (required)" at bounding box center [212, 157] width 192 height 11
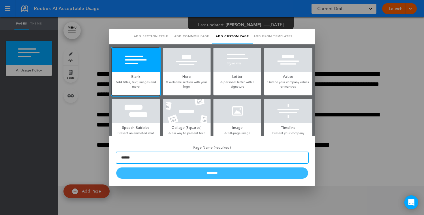
type input "******"
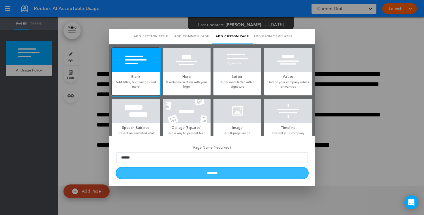
click at [159, 173] on input "********" at bounding box center [212, 172] width 192 height 11
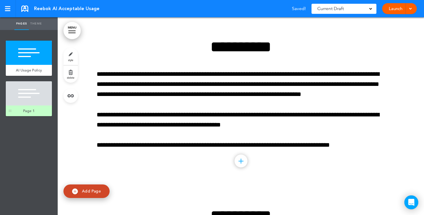
click at [38, 89] on div at bounding box center [29, 93] width 46 height 24
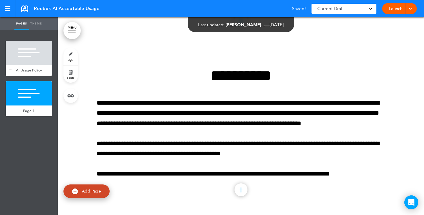
click at [40, 56] on div at bounding box center [29, 53] width 46 height 24
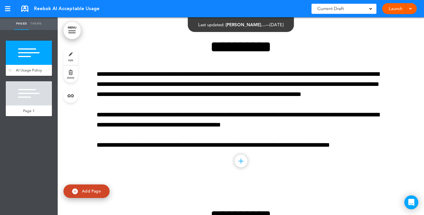
click at [39, 65] on div at bounding box center [29, 53] width 46 height 24
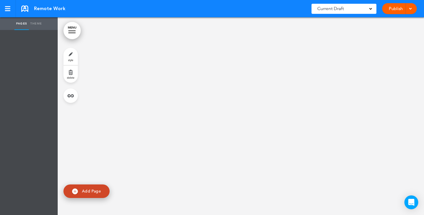
click at [85, 190] on span "Add Page" at bounding box center [91, 190] width 19 height 5
type input "********"
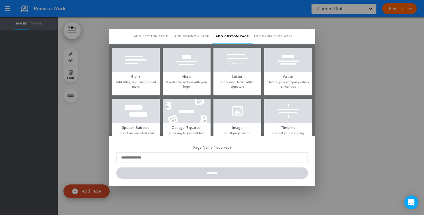
click at [134, 67] on div at bounding box center [136, 60] width 48 height 24
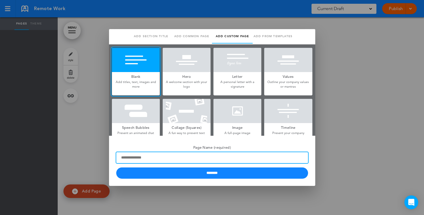
click at [137, 156] on input "Page Name (required)" at bounding box center [212, 157] width 192 height 11
type input "******"
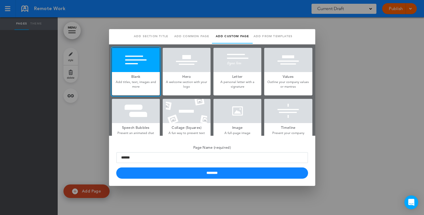
click at [134, 84] on p "Add titles, text, images and more" at bounding box center [136, 84] width 48 height 9
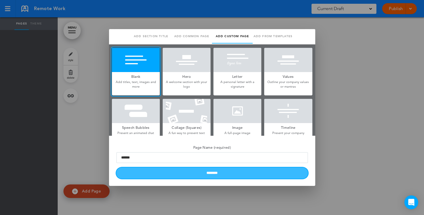
click at [142, 175] on input "********" at bounding box center [212, 172] width 192 height 11
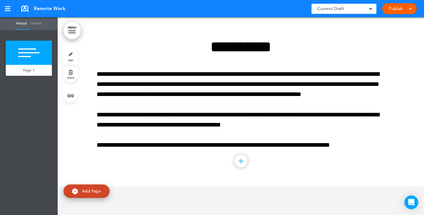
click at [394, 11] on link "Publish" at bounding box center [395, 8] width 18 height 11
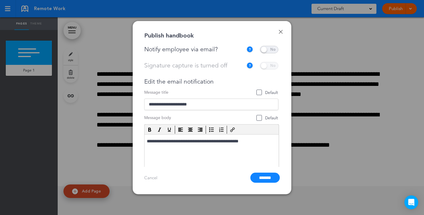
click at [280, 32] on link "Done" at bounding box center [280, 32] width 4 height 4
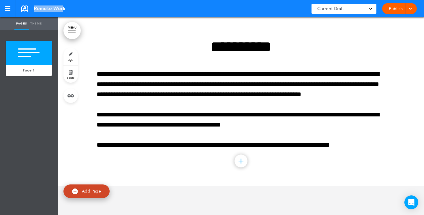
drag, startPoint x: 67, startPoint y: 12, endPoint x: 63, endPoint y: 12, distance: 4.0
click at [63, 12] on div "Remote Work Saved! Current Draft CURRENT DRAFT Publish Publish Preview Draft" at bounding box center [212, 8] width 424 height 17
click at [396, 11] on link "Publish" at bounding box center [395, 8] width 18 height 11
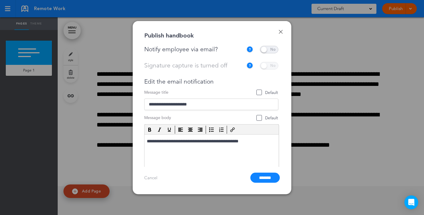
click at [281, 32] on link "Done" at bounding box center [280, 32] width 4 height 4
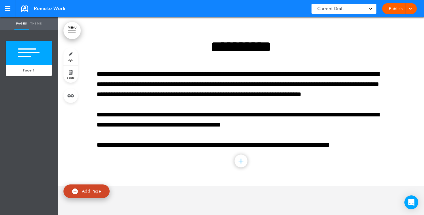
click at [394, 12] on link "Publish" at bounding box center [395, 8] width 18 height 11
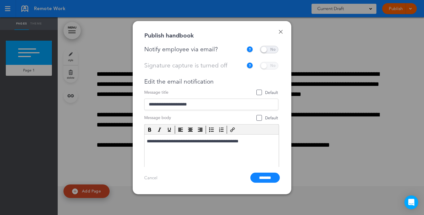
click at [280, 33] on link "Done" at bounding box center [280, 32] width 4 height 4
